Goal: Information Seeking & Learning: Learn about a topic

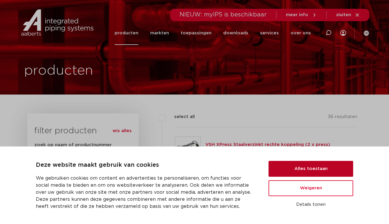
click at [319, 172] on button "Alles toestaan" at bounding box center [311, 169] width 85 height 16
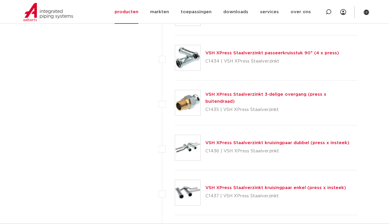
scroll to position [1172, 0]
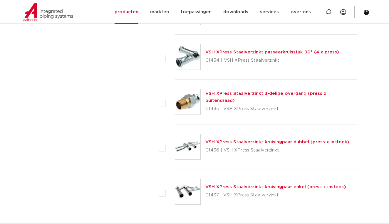
click at [233, 140] on link "VSH XPress Staalverzinkt kruisingpaar dubbel (press x insteek)" at bounding box center [278, 142] width 144 height 4
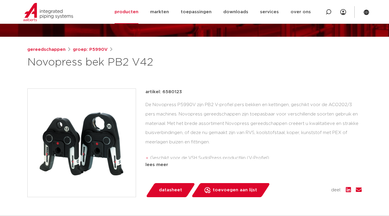
scroll to position [69, 0]
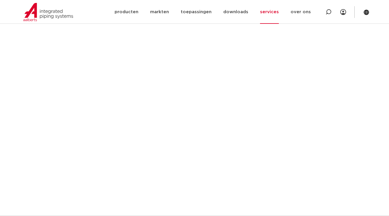
scroll to position [275, 0]
